Goal: Check status

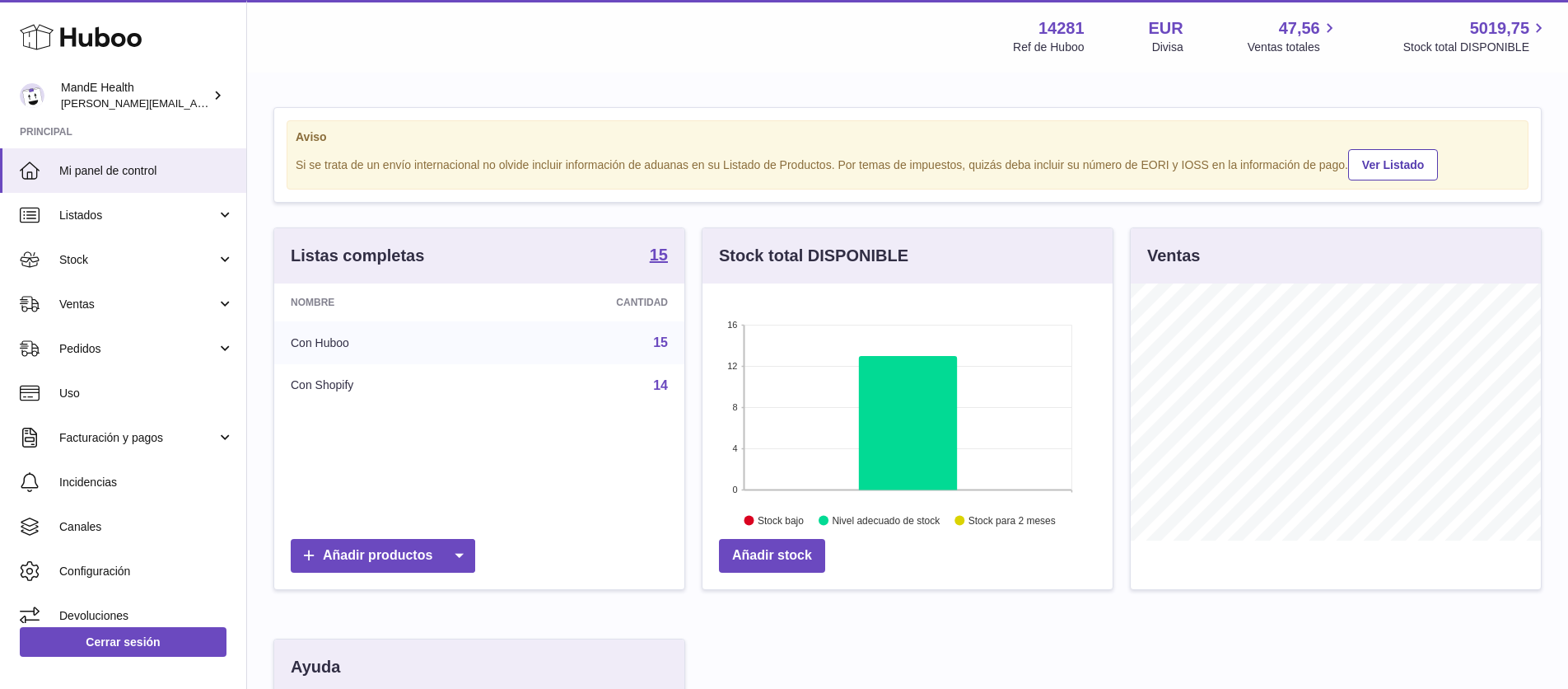
scroll to position [257, 410]
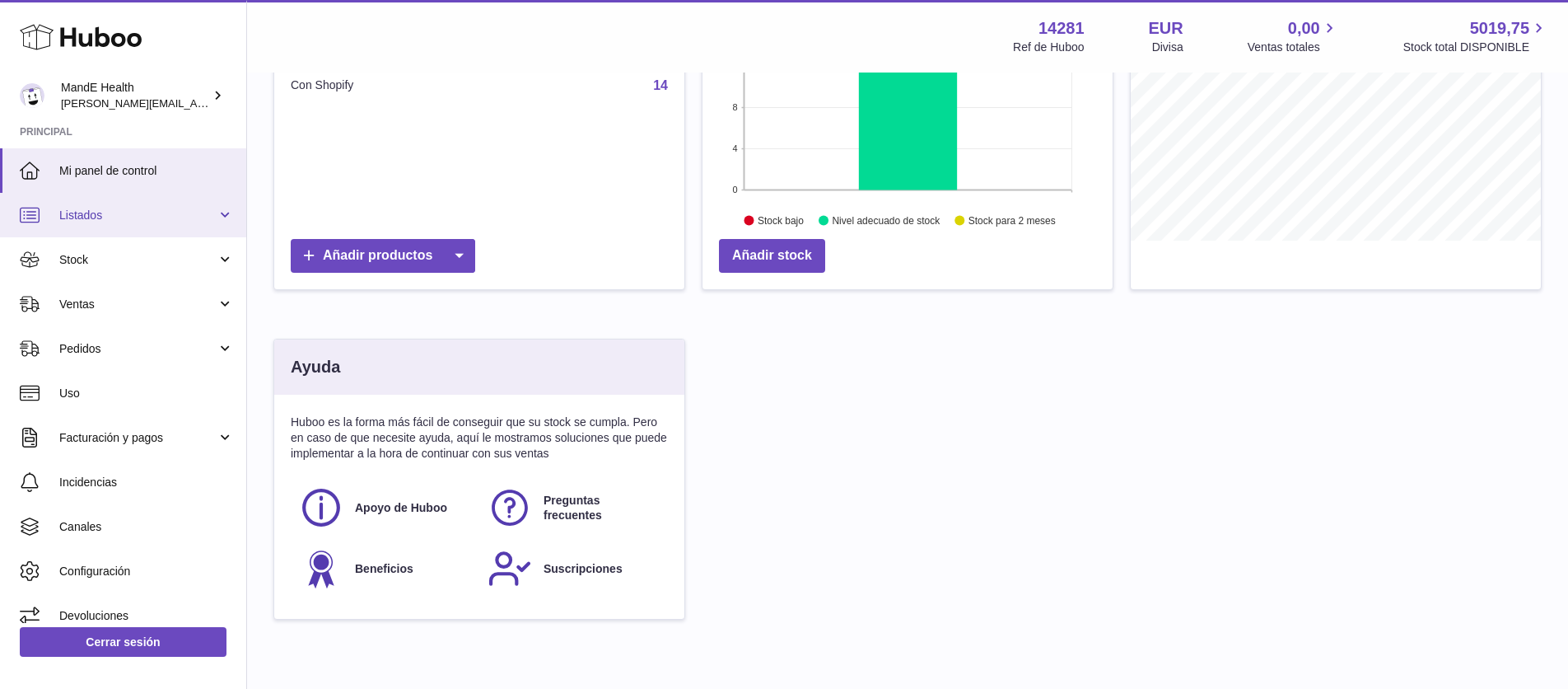
scroll to position [294, 0]
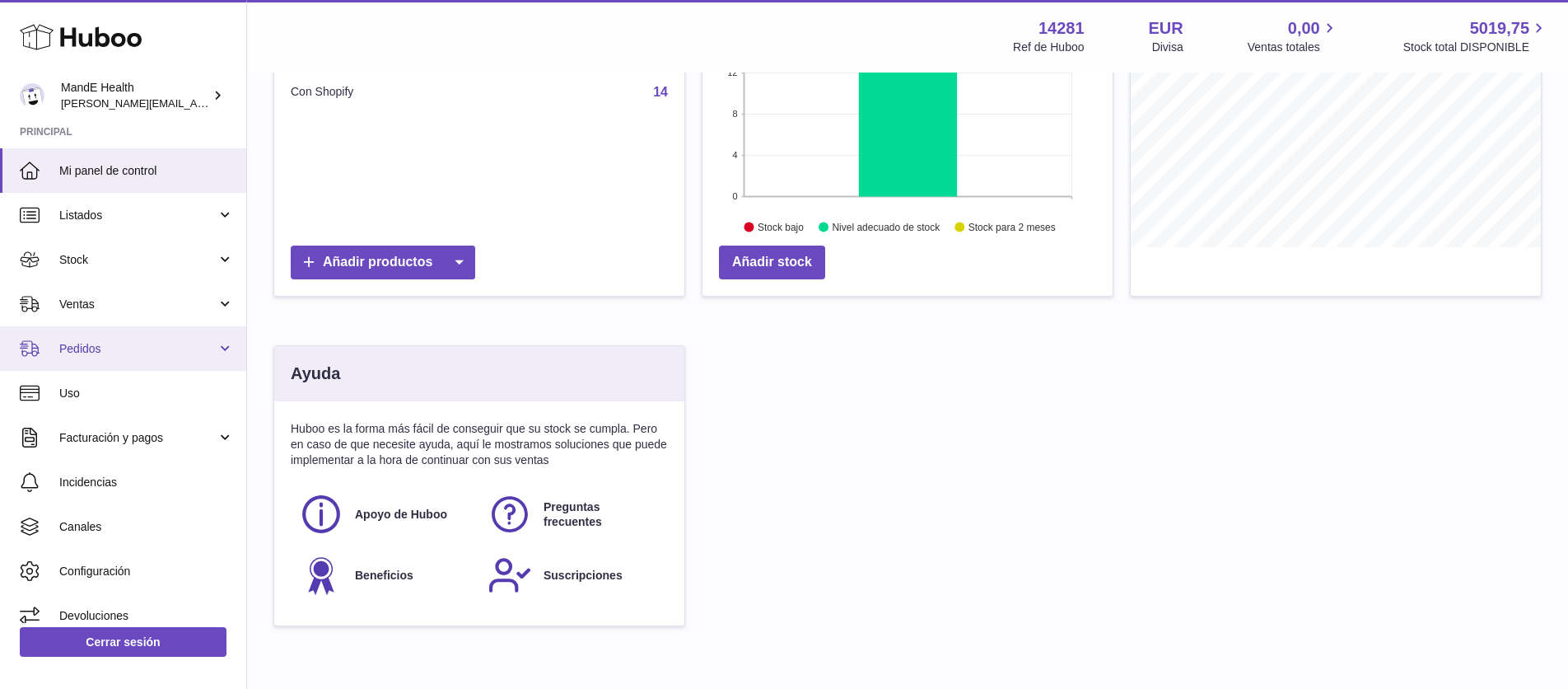
click at [137, 350] on span "Pedidos" at bounding box center [138, 348] width 157 height 16
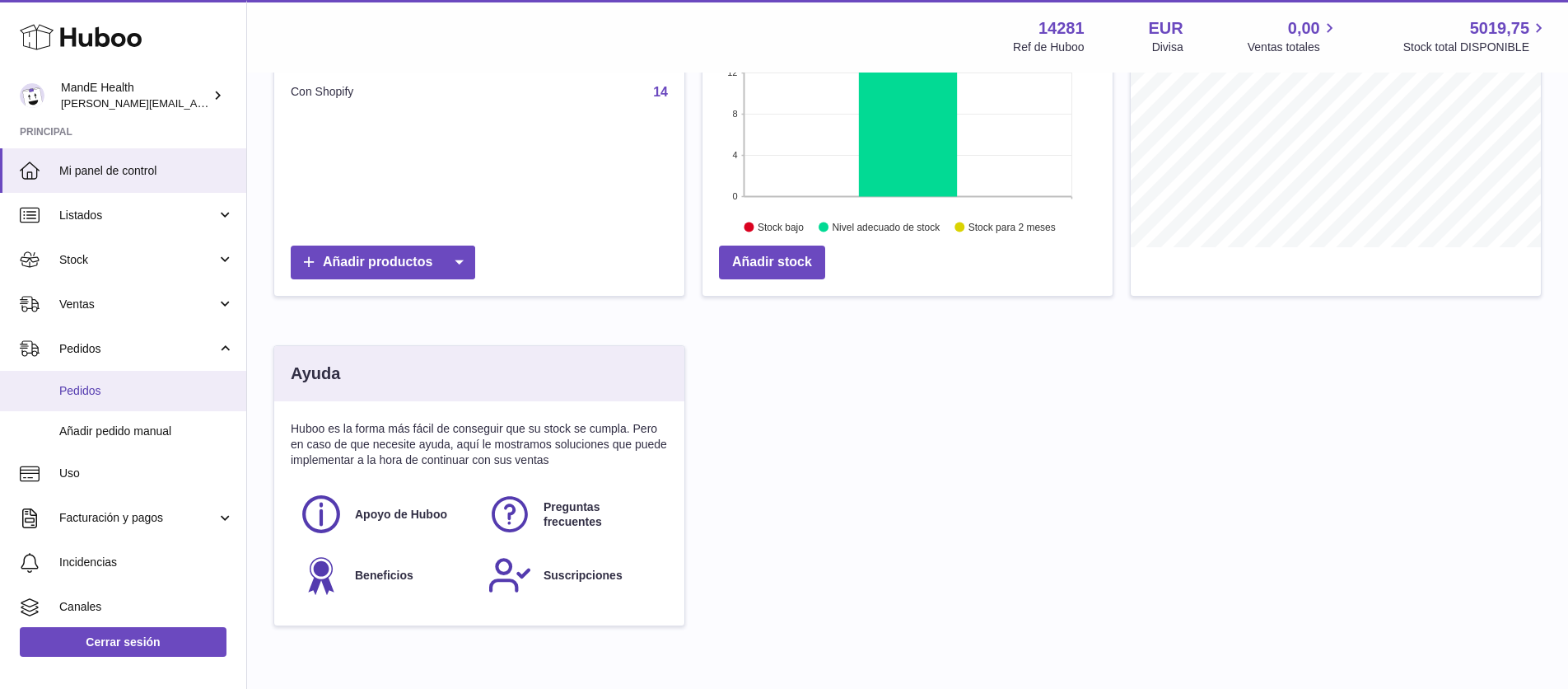
click at [137, 376] on link "Pedidos" at bounding box center [123, 391] width 247 height 41
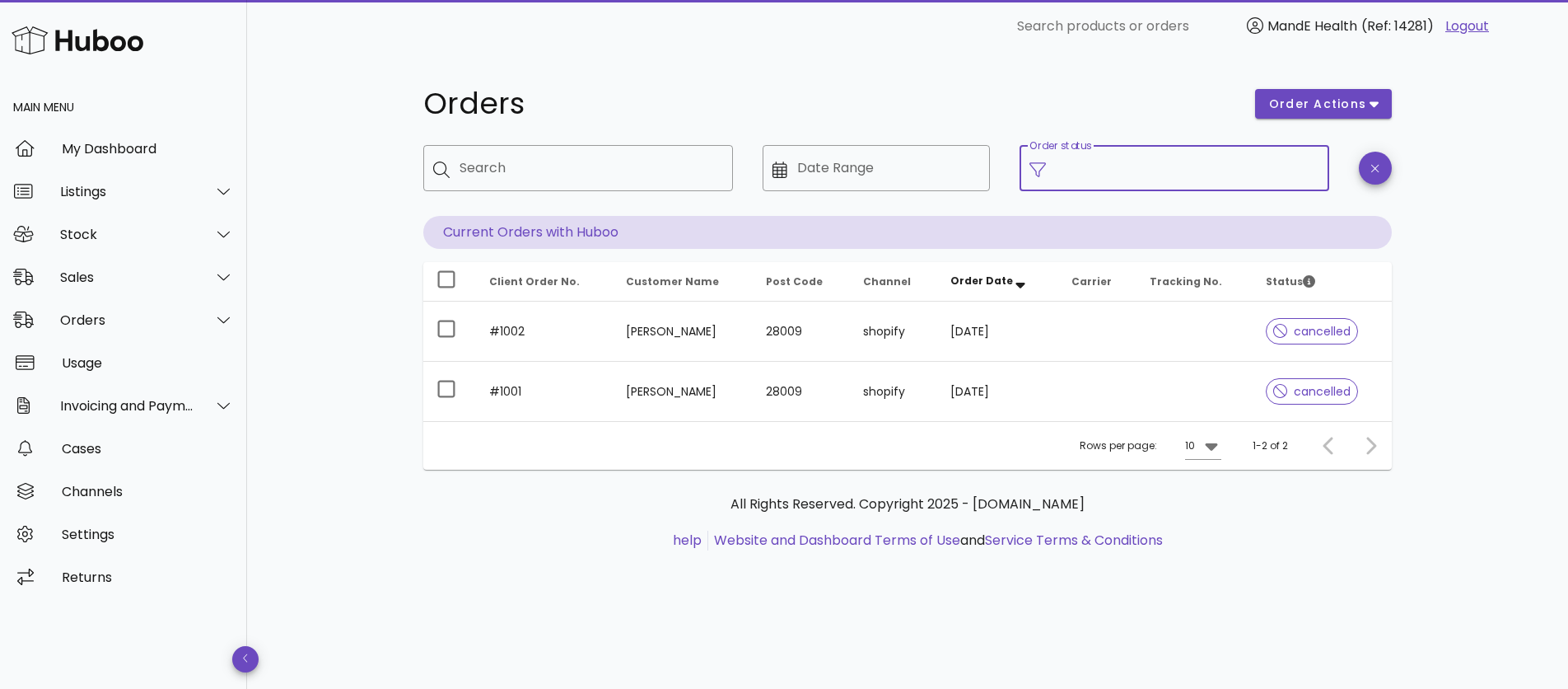
click at [1080, 174] on input "Order status" at bounding box center [1188, 168] width 263 height 27
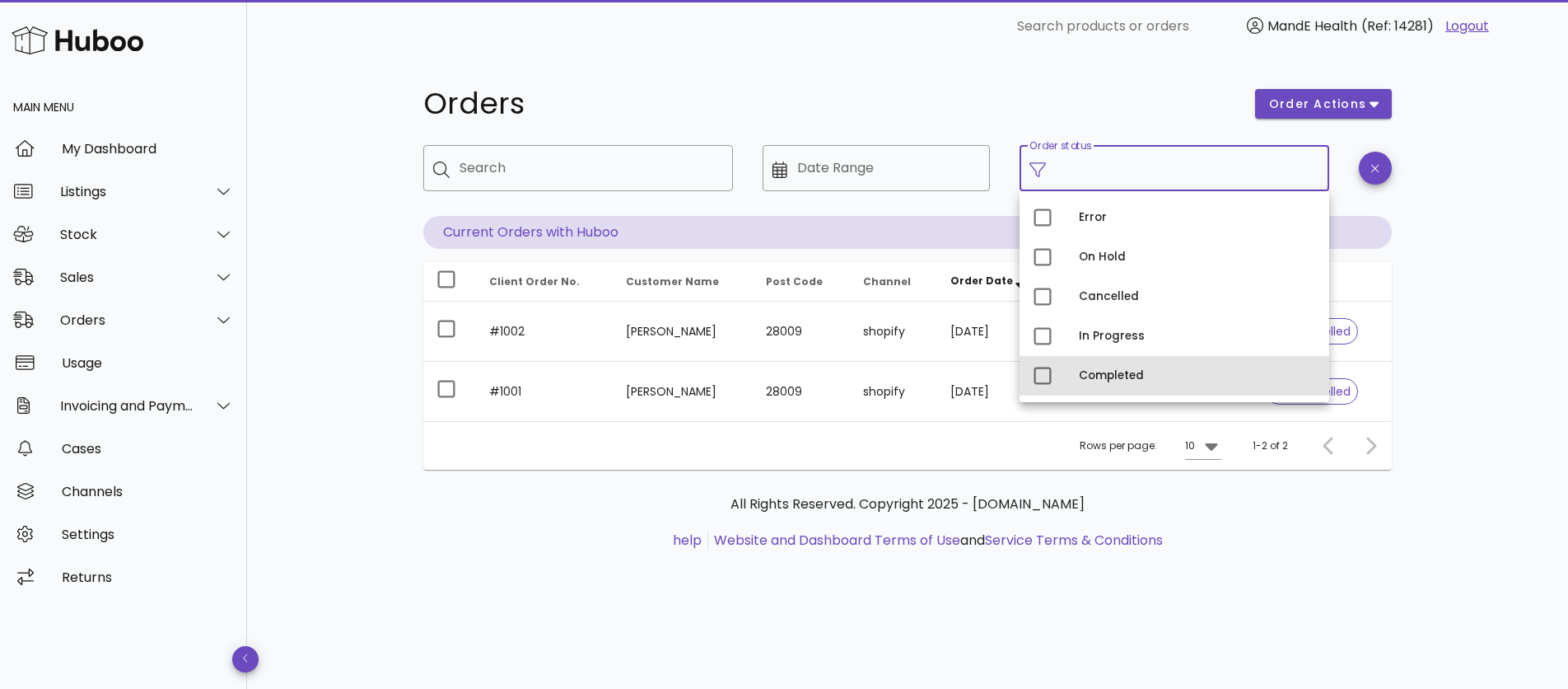
click at [1099, 379] on div "Completed" at bounding box center [1198, 376] width 237 height 13
type input "**********"
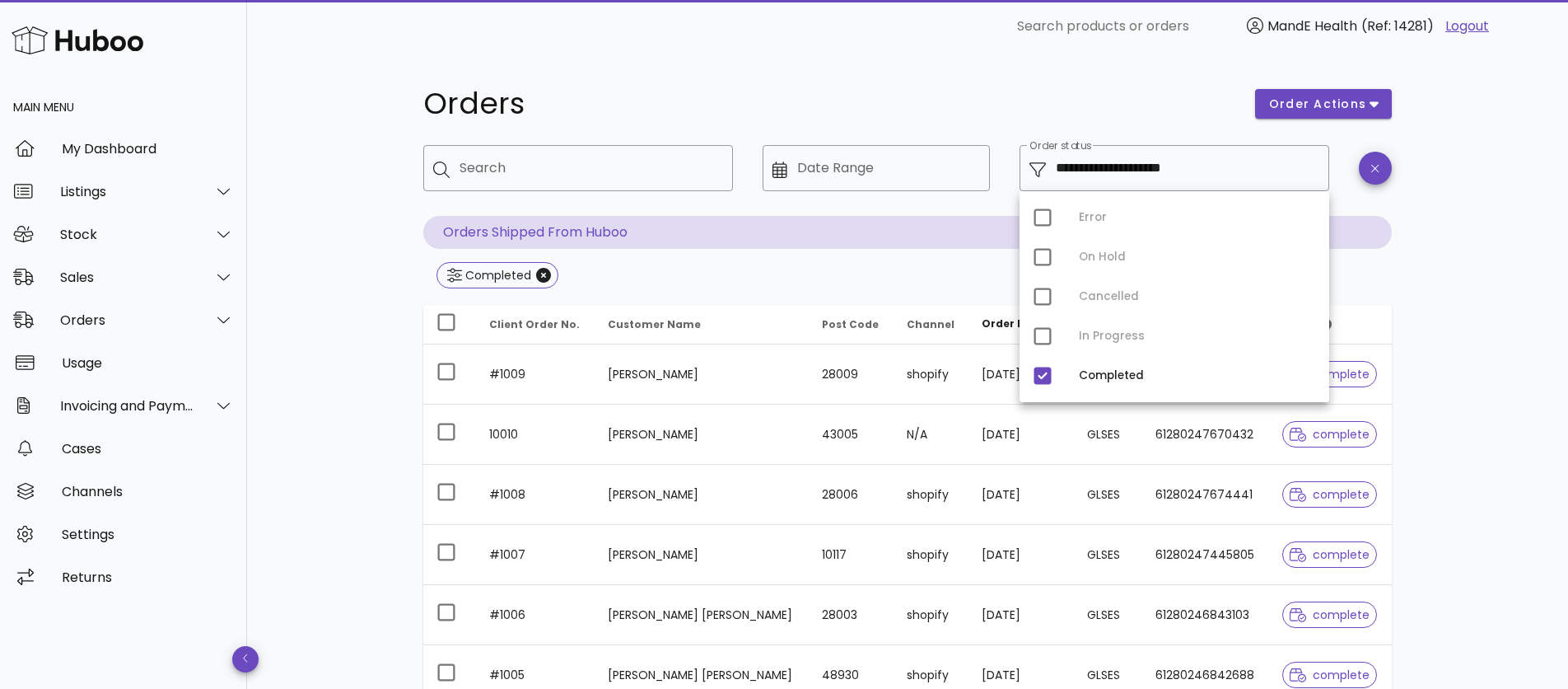
click at [1441, 340] on div "**********" at bounding box center [908, 529] width 1321 height 954
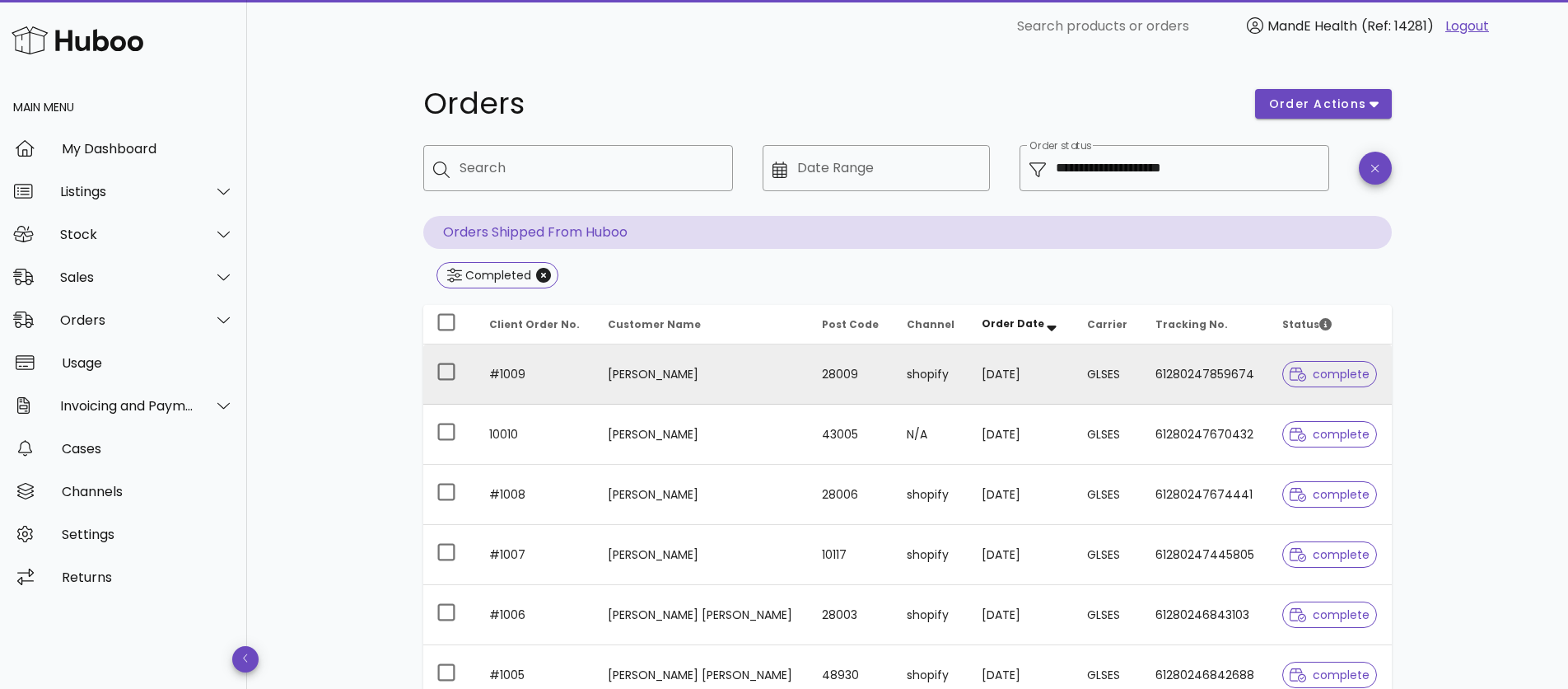
click at [1224, 370] on td "61280247859674" at bounding box center [1205, 374] width 127 height 60
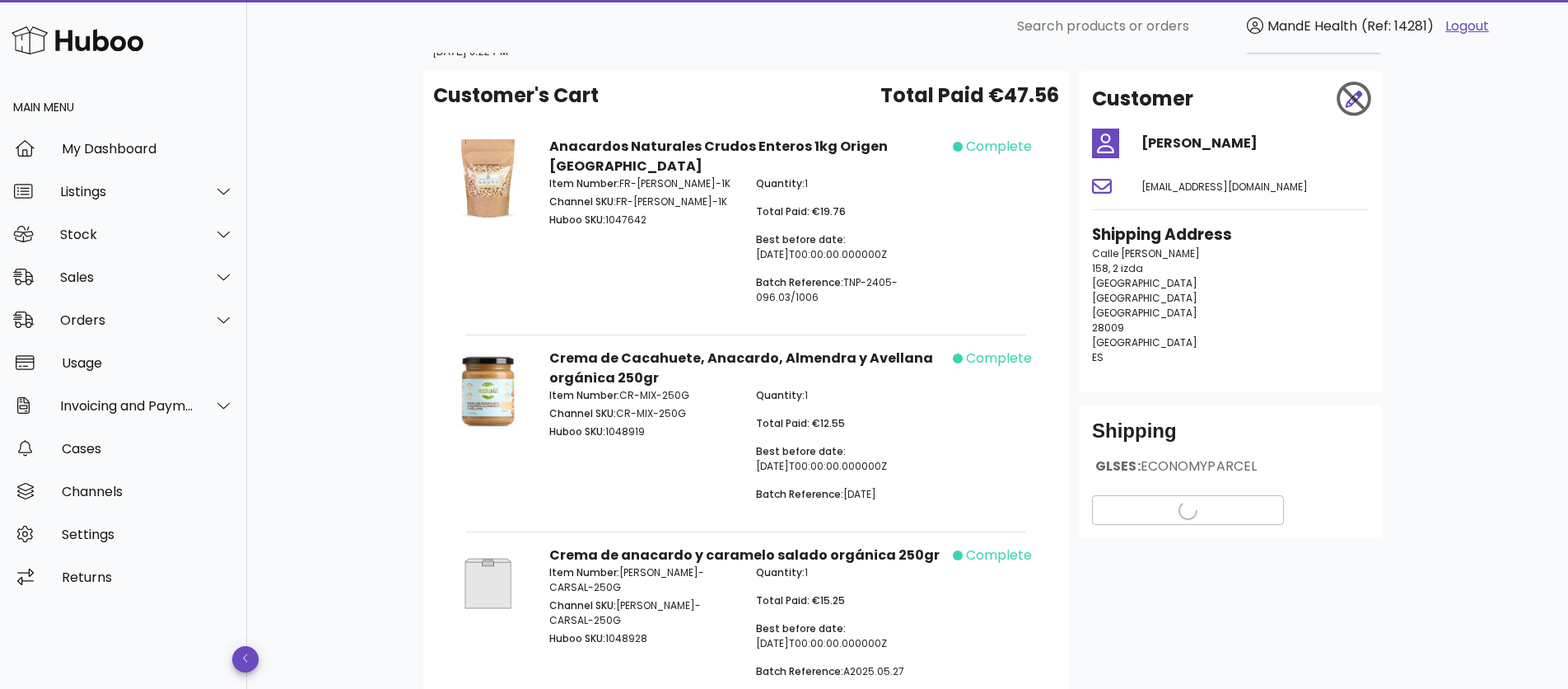
scroll to position [58, 0]
click at [1182, 511] on span "View Tracking details" at bounding box center [1188, 509] width 164 height 18
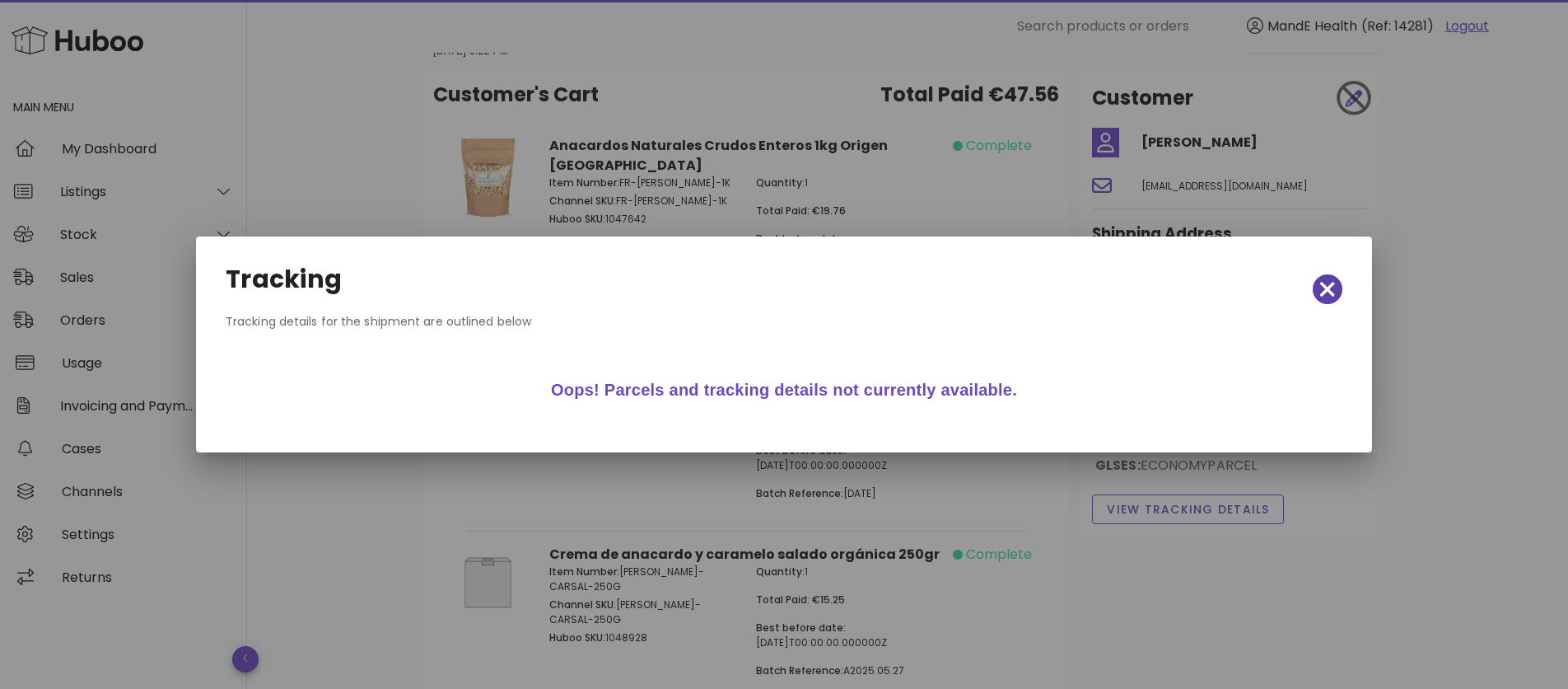
click at [1334, 295] on icon "button" at bounding box center [1328, 289] width 15 height 15
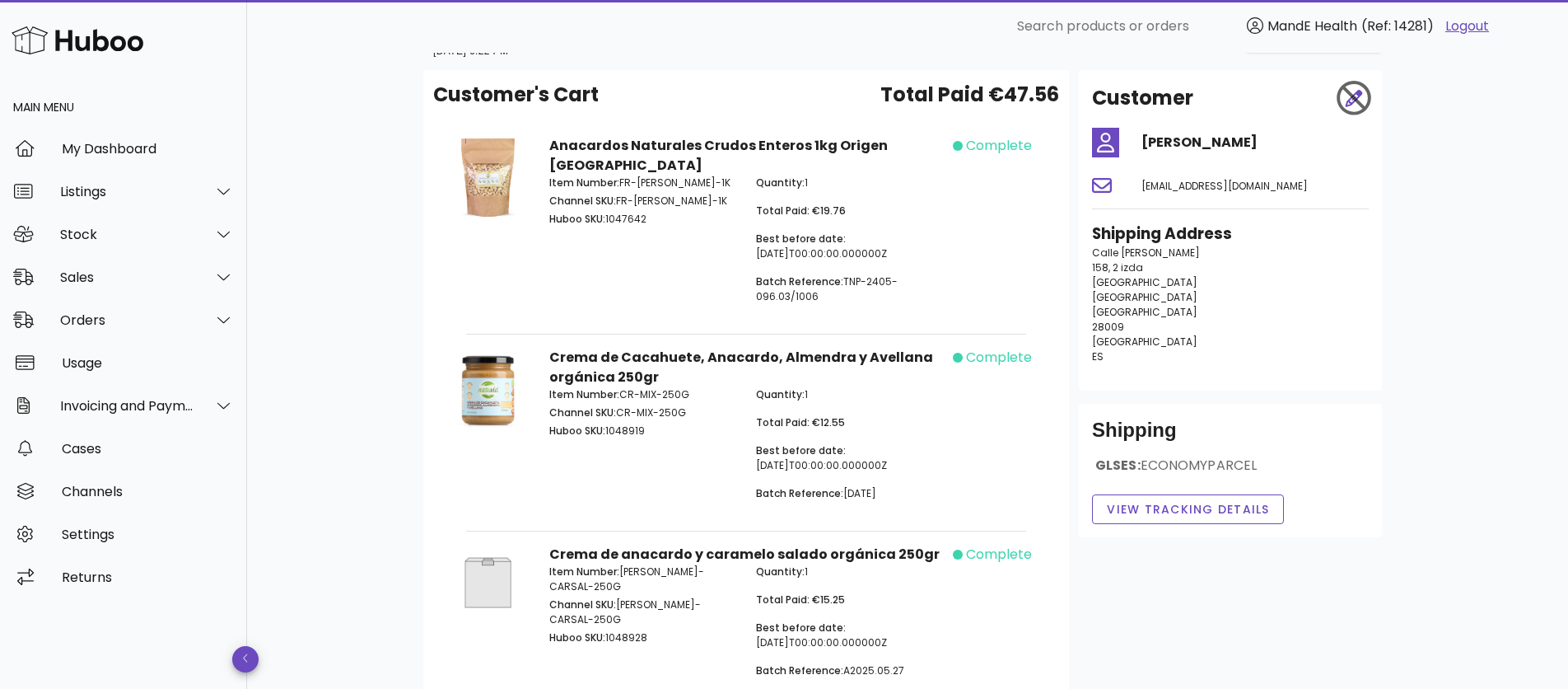
click at [1198, 490] on div "Shipping GLSES: ECONOMYPARCEL View Tracking details" at bounding box center [1231, 470] width 303 height 134
click at [1196, 508] on span "View Tracking details" at bounding box center [1188, 509] width 164 height 18
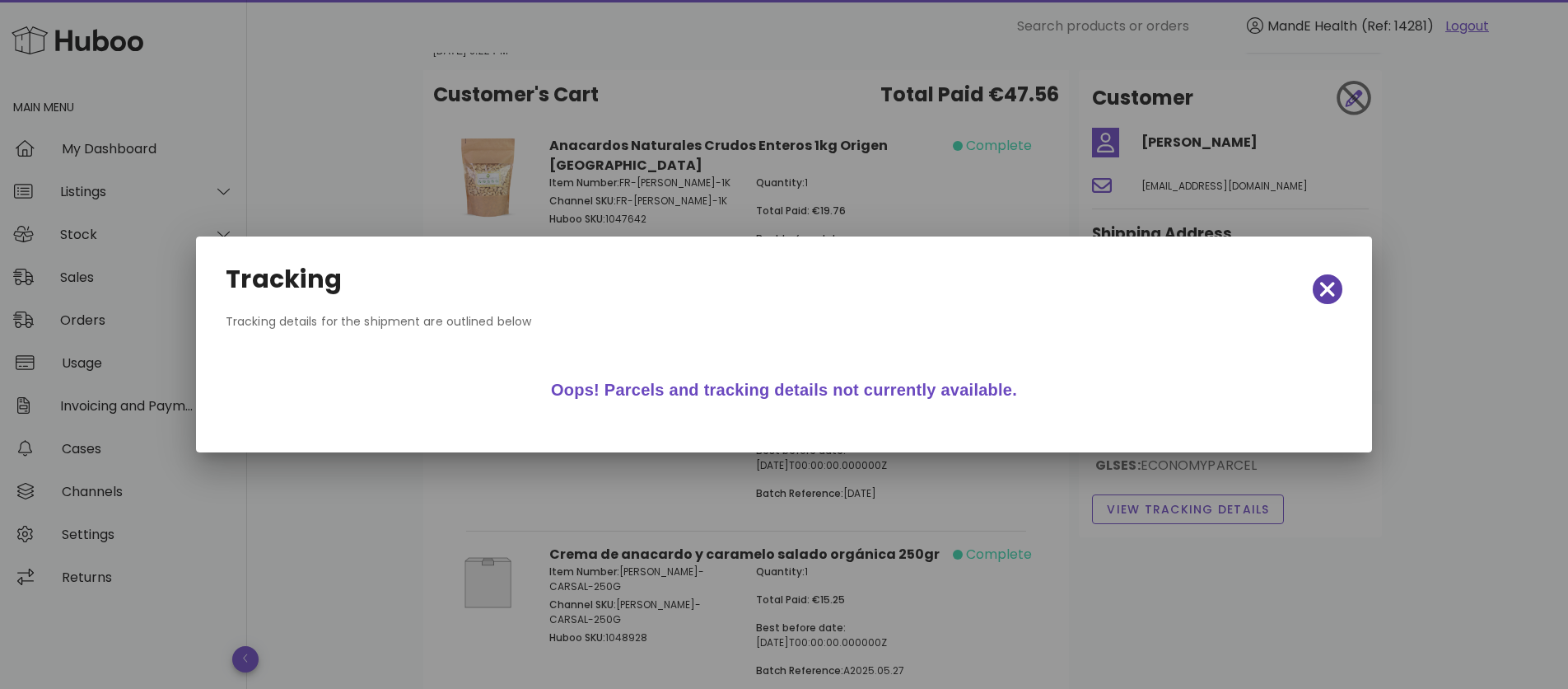
click at [1331, 290] on icon "button" at bounding box center [1328, 289] width 15 height 15
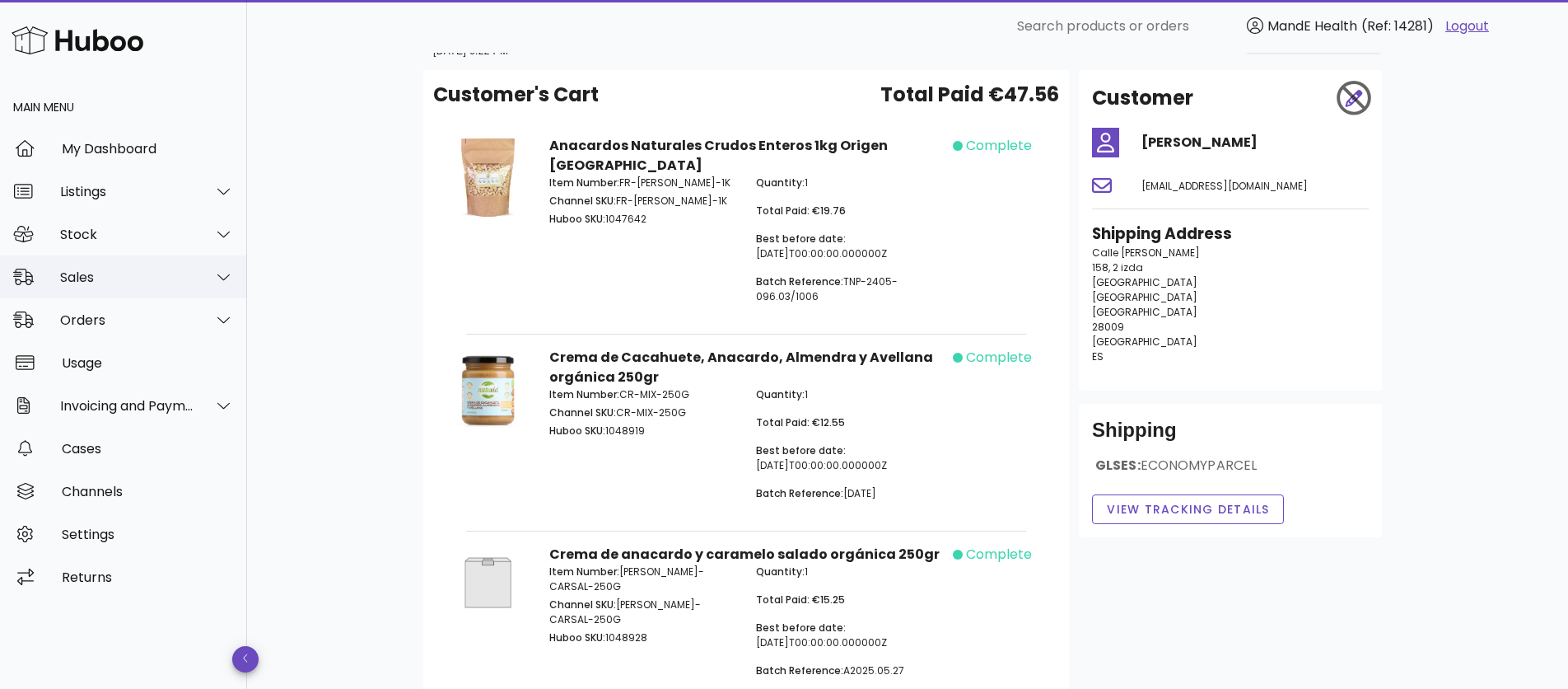
click at [99, 289] on div "Sales" at bounding box center [124, 277] width 247 height 42
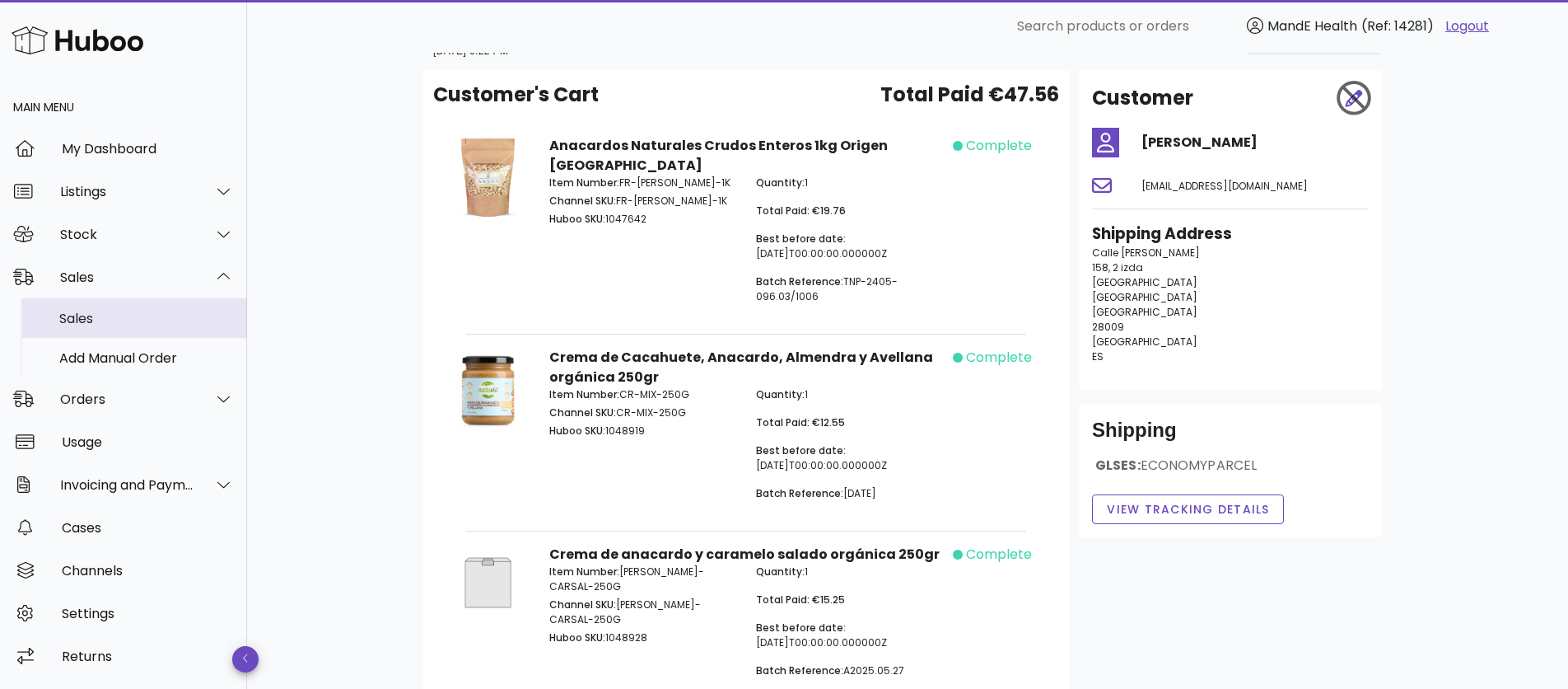
click at [98, 317] on div "Sales" at bounding box center [146, 318] width 175 height 16
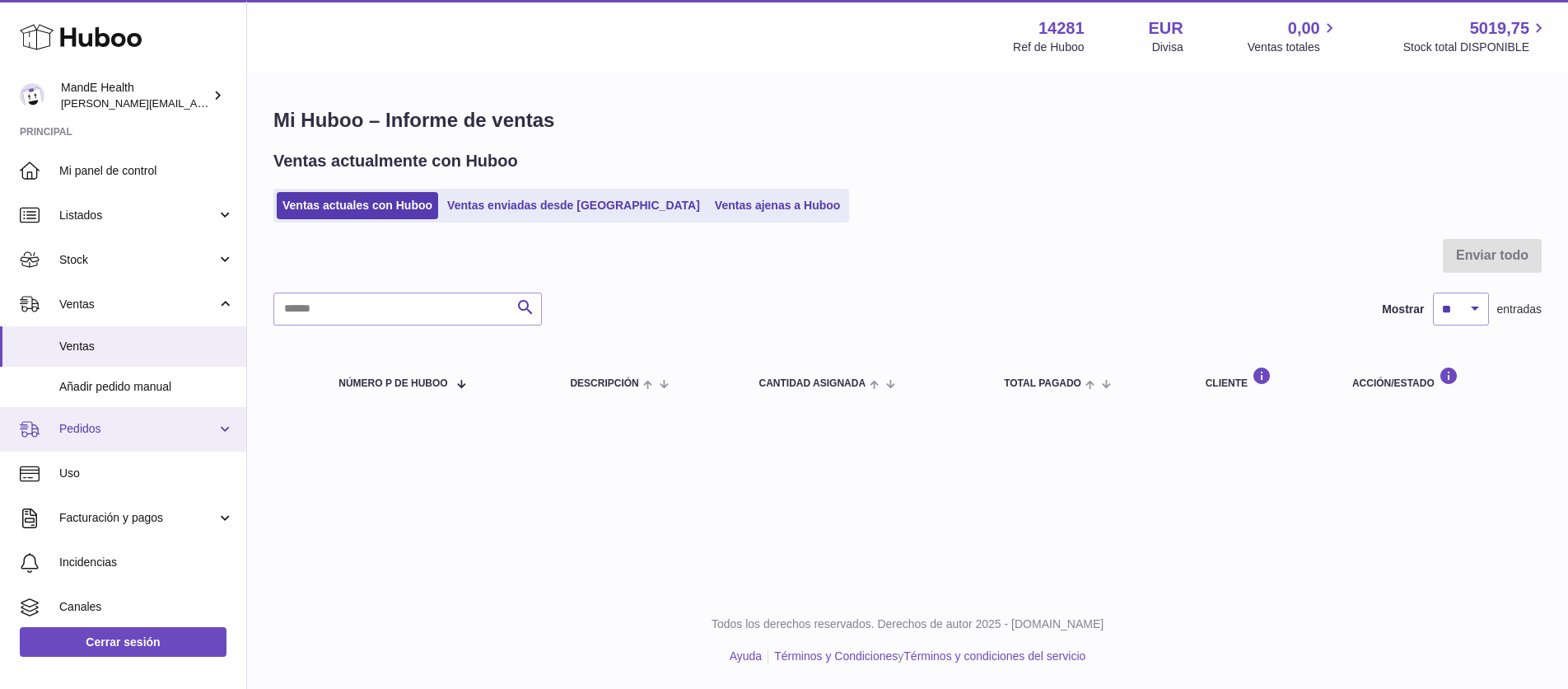
click at [82, 426] on span "Pedidos" at bounding box center [138, 429] width 157 height 16
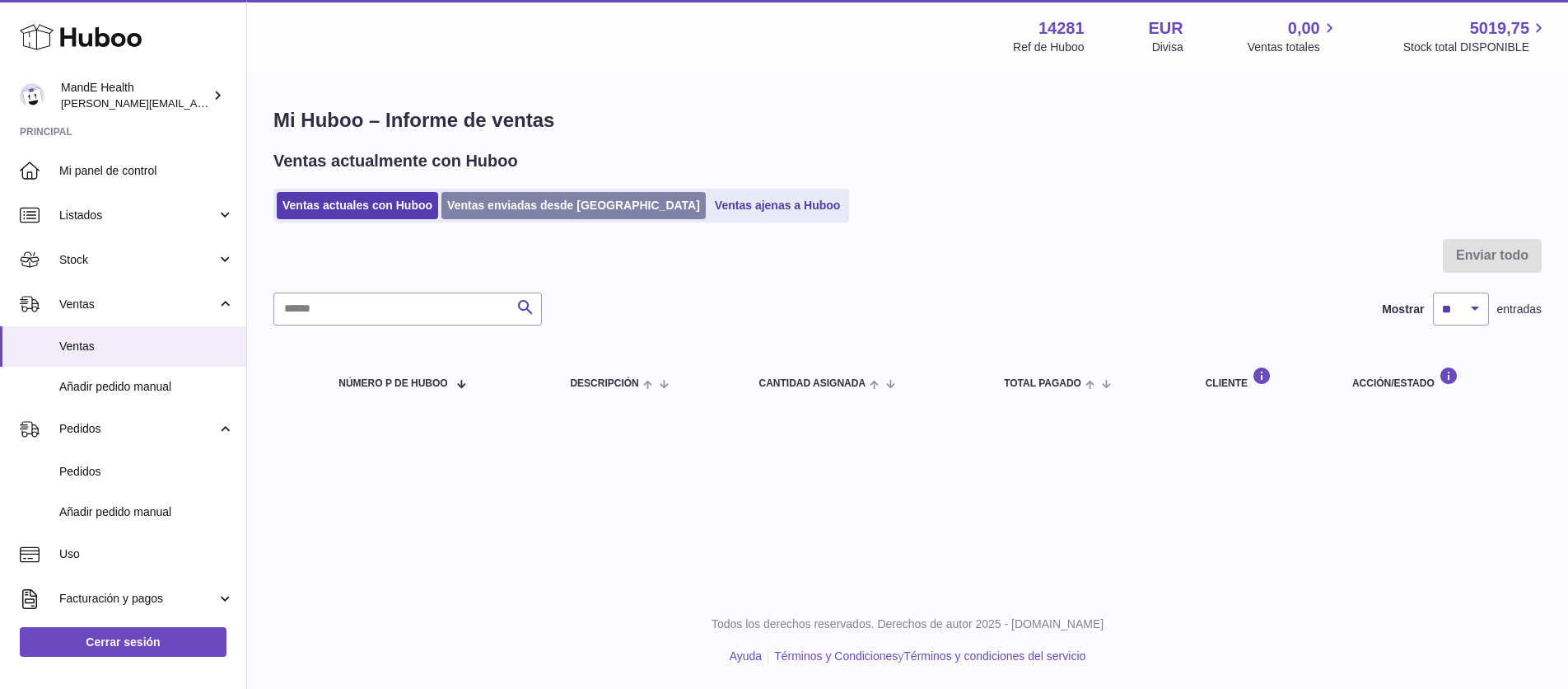
click at [468, 208] on link "Ventas enviadas desde Huboo" at bounding box center [573, 205] width 264 height 27
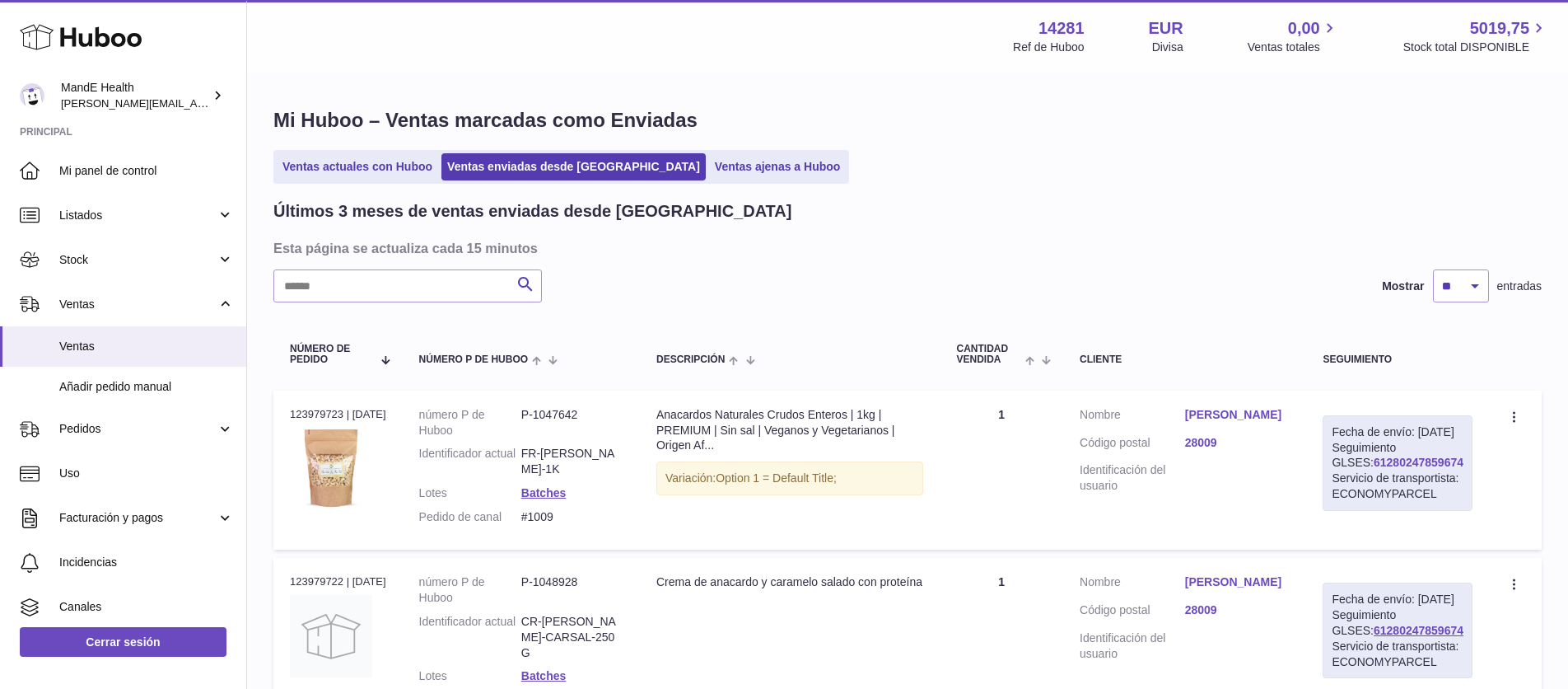
click at [1374, 469] on link "61280247859674" at bounding box center [1418, 462] width 90 height 13
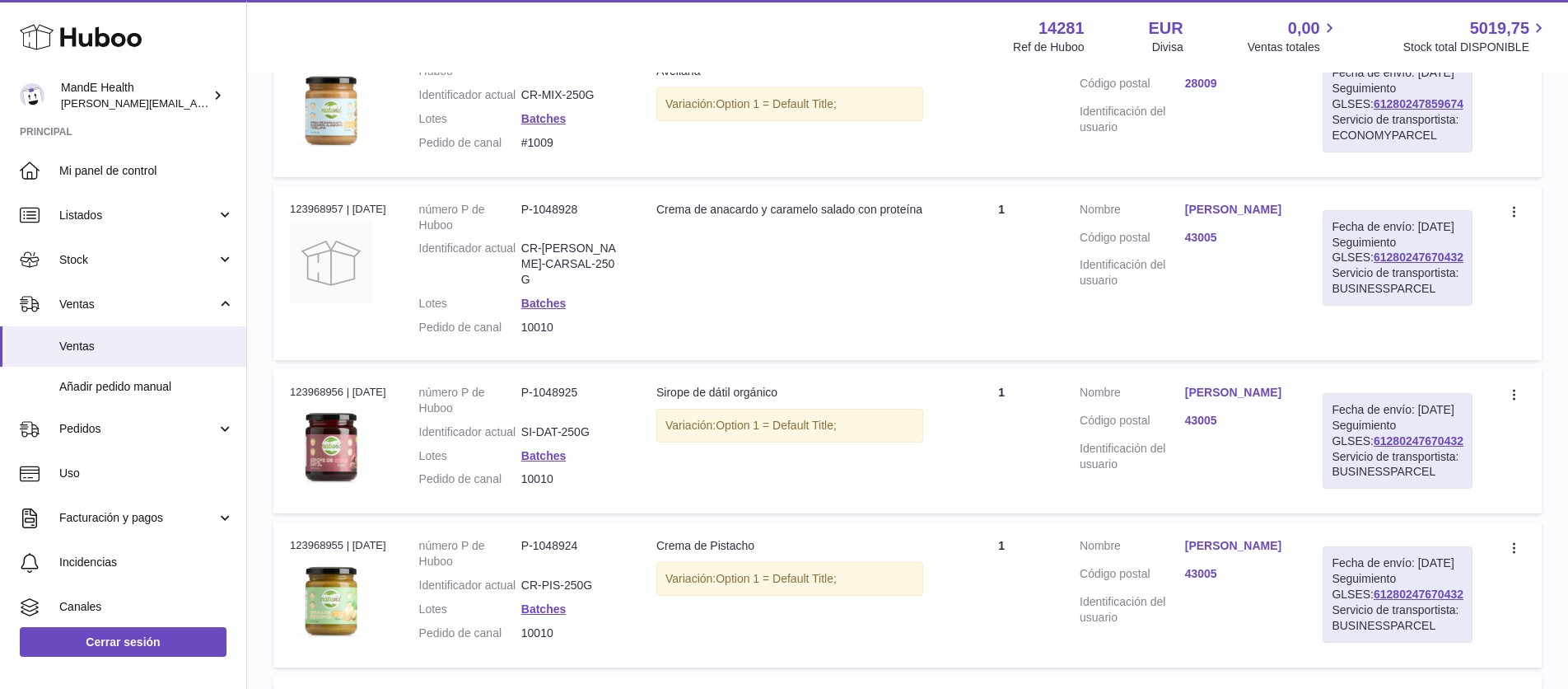
scroll to position [994, 0]
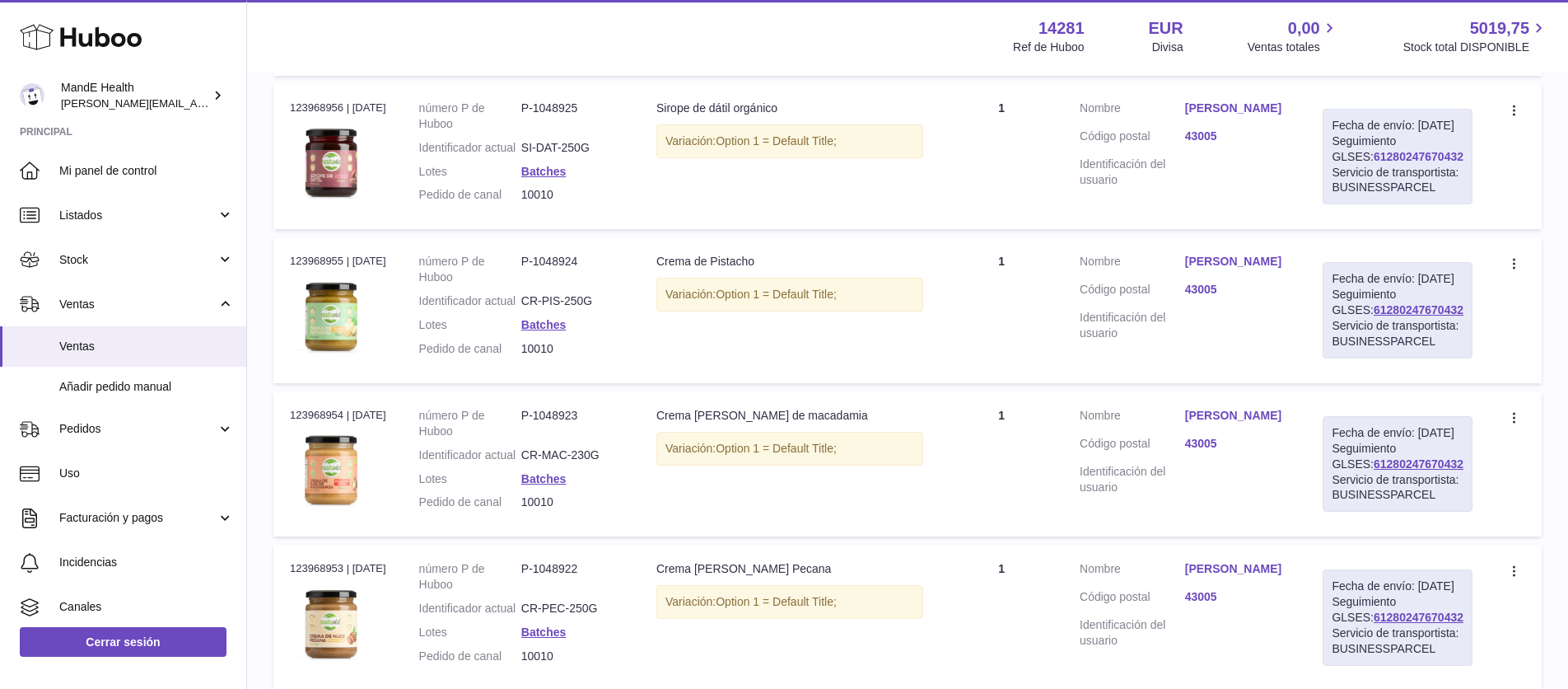
click at [1374, 163] on link "61280247670432" at bounding box center [1418, 156] width 90 height 13
